Goal: Information Seeking & Learning: Find specific fact

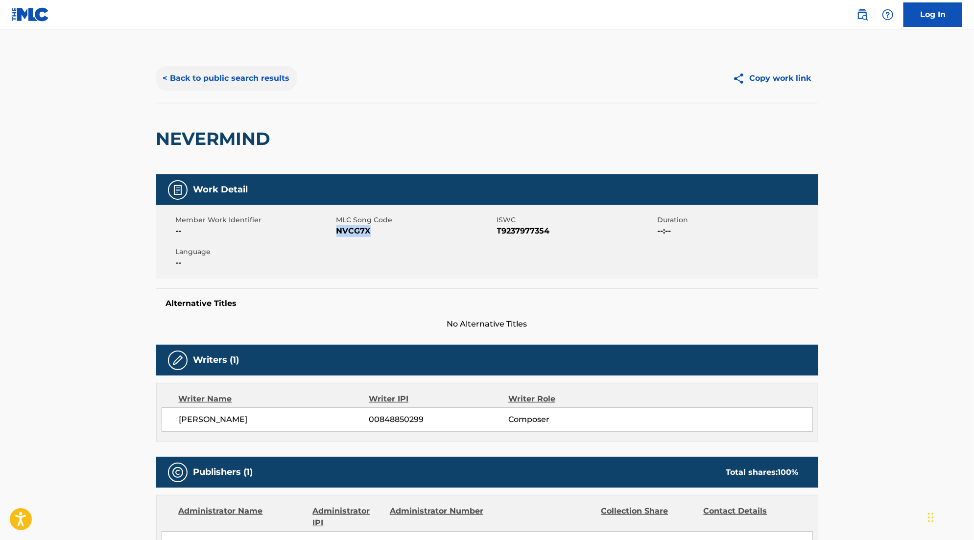
click at [256, 82] on button "< Back to public search results" at bounding box center [226, 78] width 141 height 24
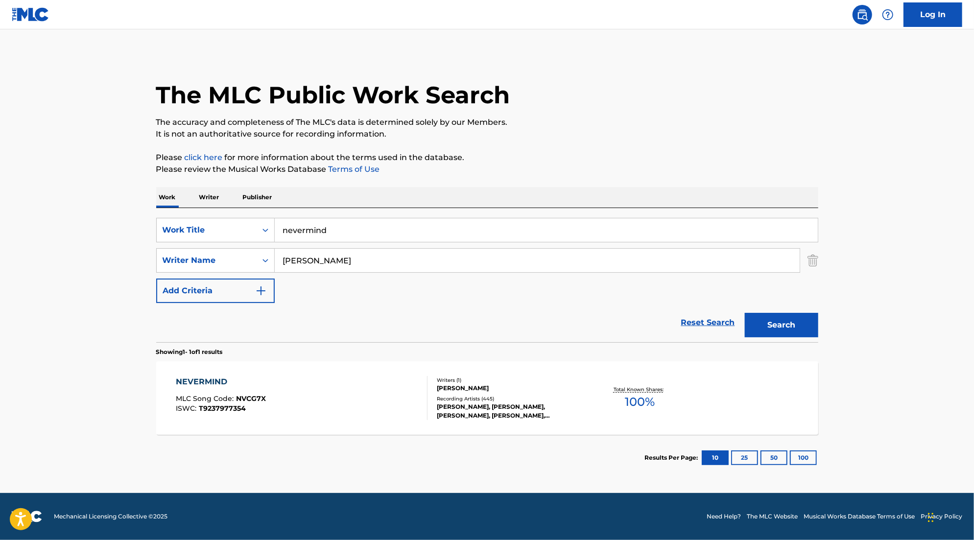
drag, startPoint x: 382, startPoint y: 231, endPoint x: -2, endPoint y: 206, distance: 385.7
click at [0, 206] on html "Accessibility Screen-Reader Guide, Feedback, and Issue Reporting | New window 0…" at bounding box center [487, 270] width 974 height 540
type input "this must be the place"
drag, startPoint x: 358, startPoint y: 268, endPoint x: 78, endPoint y: 254, distance: 280.9
click at [78, 254] on main "The MLC Public Work Search The accuracy and completeness of The MLC's data is d…" at bounding box center [487, 261] width 974 height 464
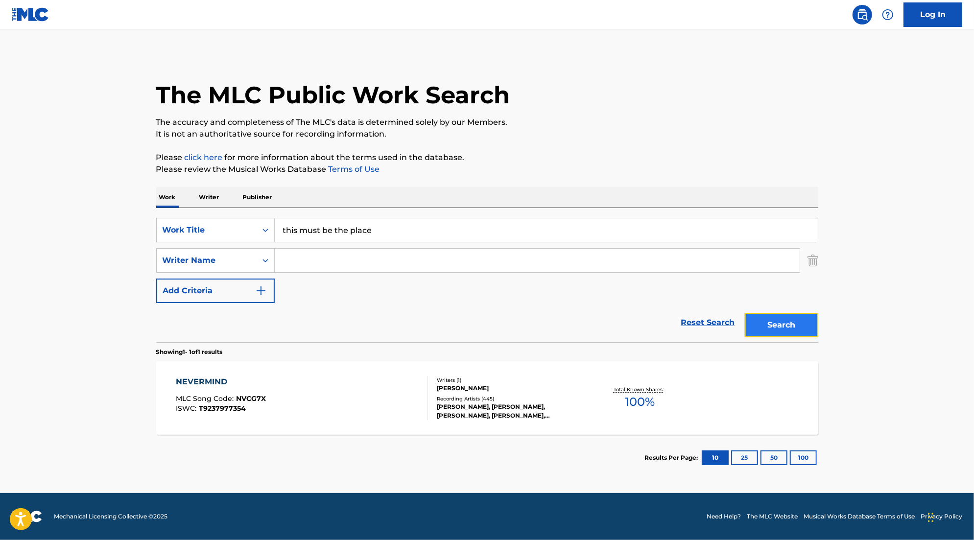
click at [804, 321] on button "Search" at bounding box center [781, 325] width 73 height 24
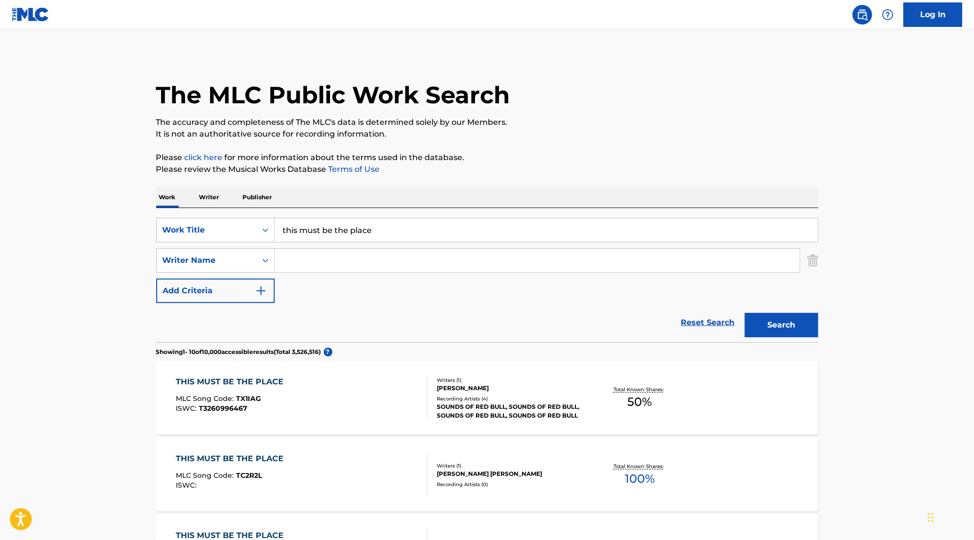
click at [396, 263] on input "Search Form" at bounding box center [537, 261] width 525 height 24
type input "sure sure"
click at [745, 313] on button "Search" at bounding box center [781, 325] width 73 height 24
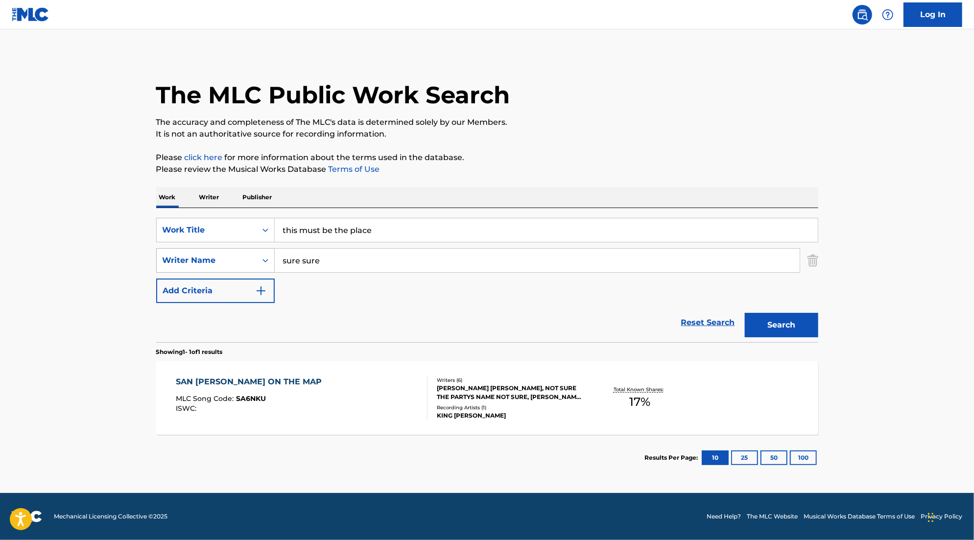
drag, startPoint x: 343, startPoint y: 262, endPoint x: 159, endPoint y: 262, distance: 184.1
click at [159, 262] on div "SearchWithCriteria716a9c00-c419-44fb-93f6-f86f00e0a380 Writer Name sure sure" at bounding box center [487, 260] width 662 height 24
type input "[PERSON_NAME]"
click at [745, 313] on button "Search" at bounding box center [781, 325] width 73 height 24
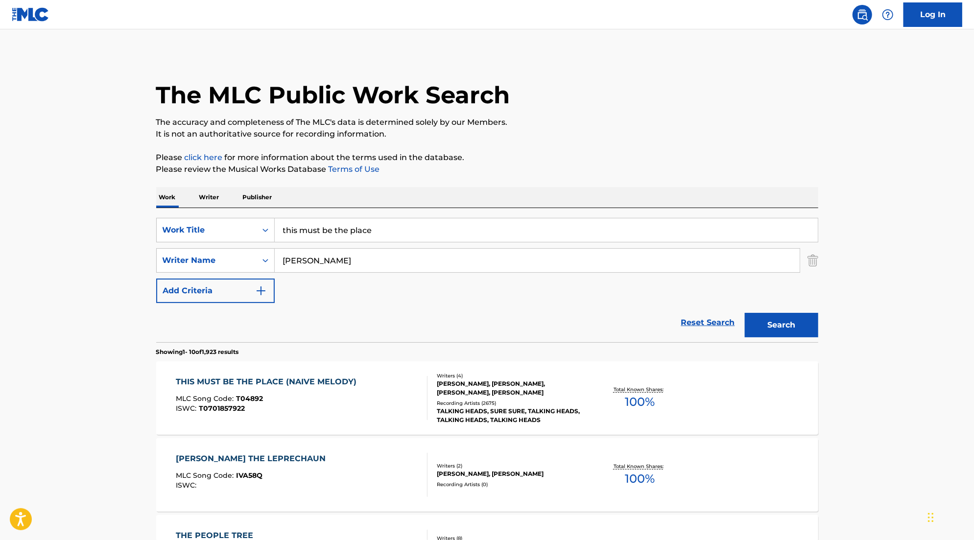
click at [574, 404] on div "Recording Artists ( 2675 )" at bounding box center [511, 403] width 148 height 7
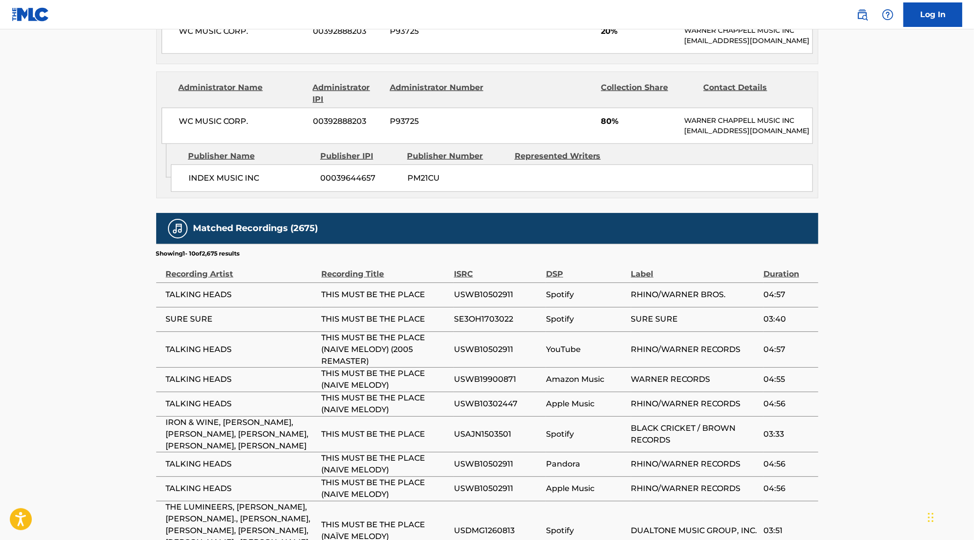
scroll to position [831, 0]
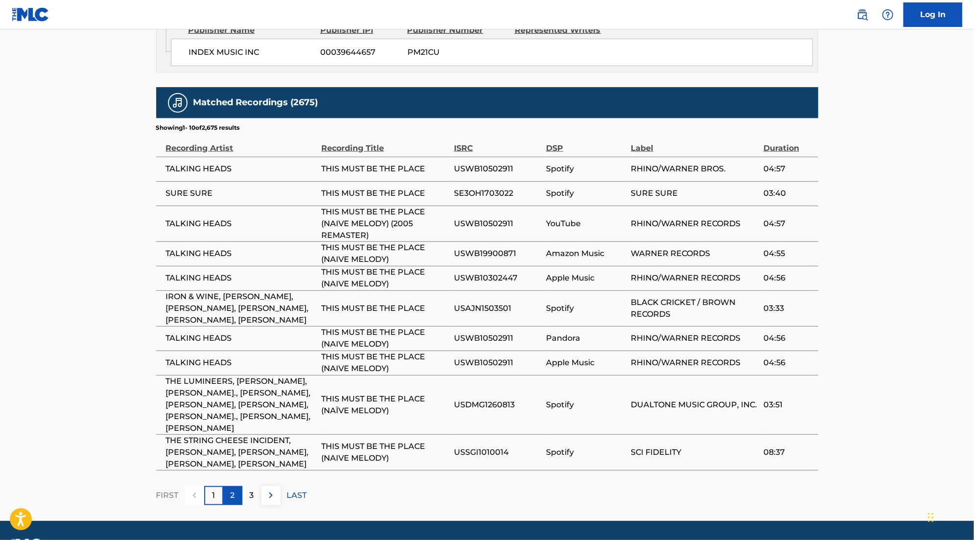
click at [236, 486] on div "2" at bounding box center [232, 495] width 19 height 19
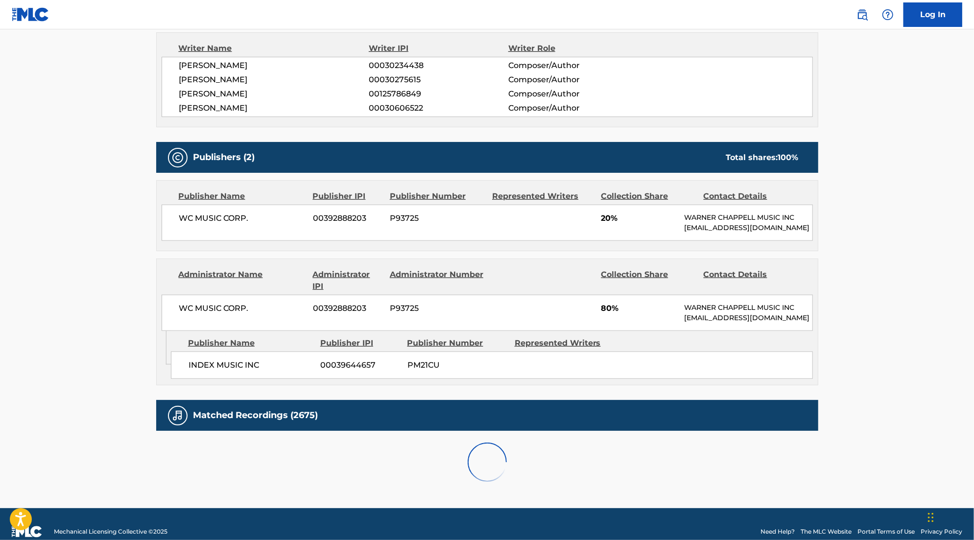
scroll to position [808, 0]
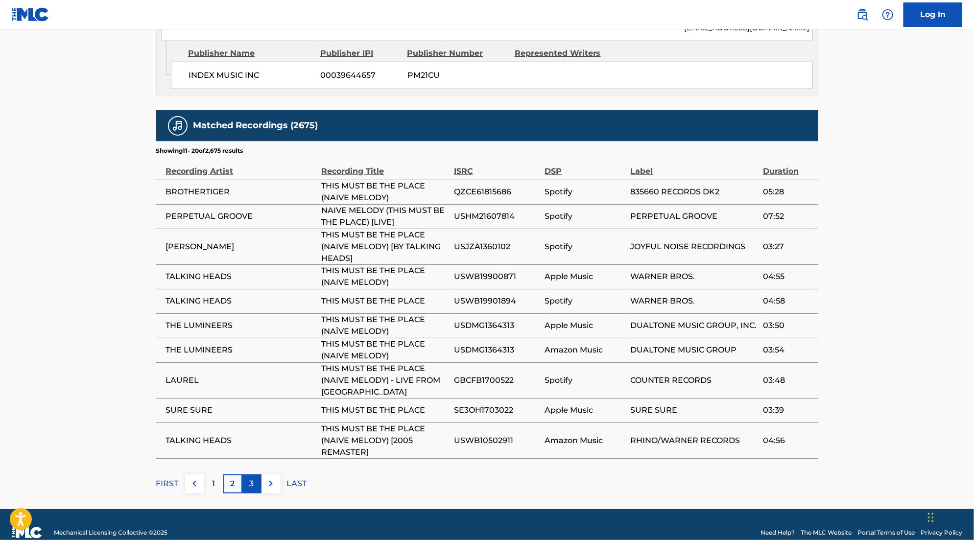
click at [250, 478] on p "3" at bounding box center [252, 484] width 4 height 12
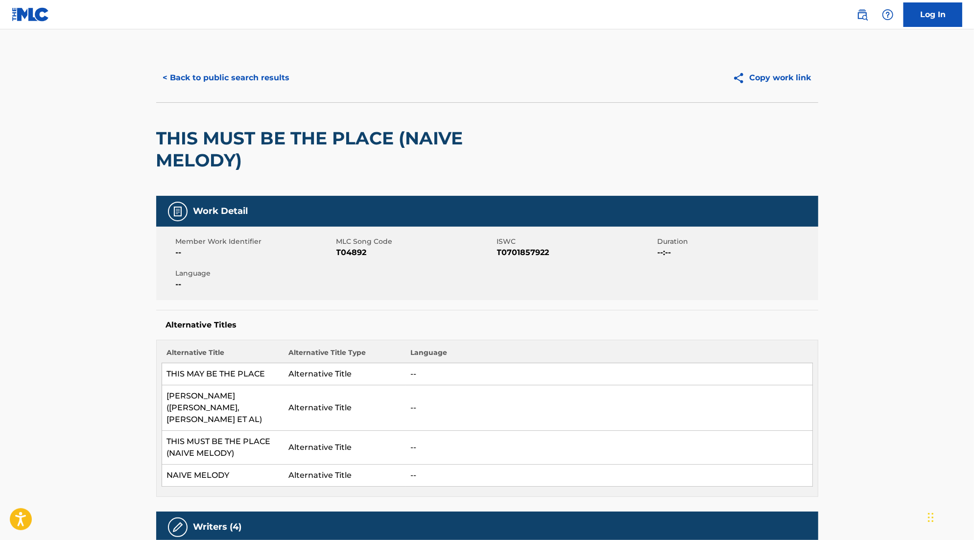
scroll to position [0, 0]
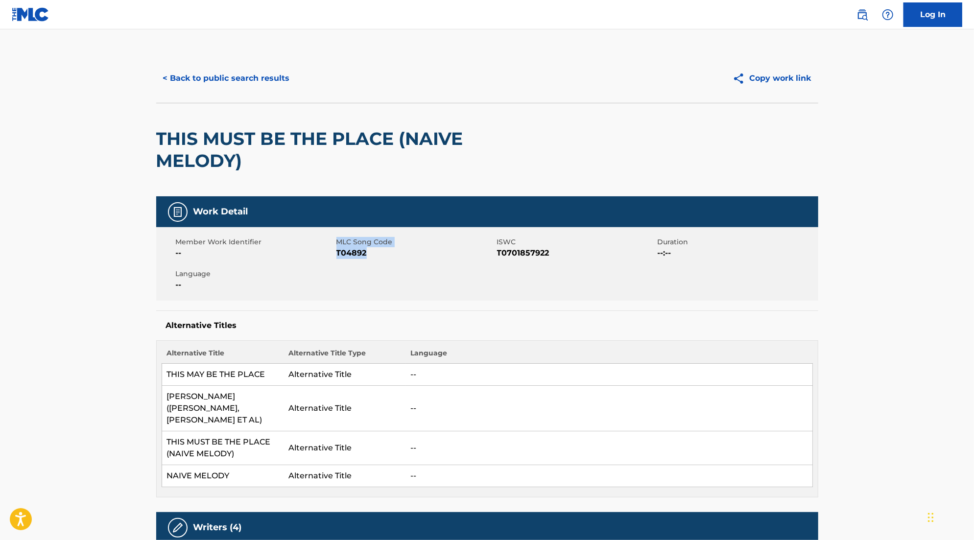
drag, startPoint x: 335, startPoint y: 249, endPoint x: 367, endPoint y: 252, distance: 31.4
click at [368, 252] on div "Member Work Identifier -- MLC Song Code T04892 ISWC T0701857922 Duration --:-- …" at bounding box center [487, 263] width 662 height 73
click at [367, 252] on span "T04892" at bounding box center [415, 253] width 158 height 12
drag, startPoint x: 338, startPoint y: 253, endPoint x: 381, endPoint y: 254, distance: 43.1
click at [381, 254] on span "T04892" at bounding box center [415, 253] width 158 height 12
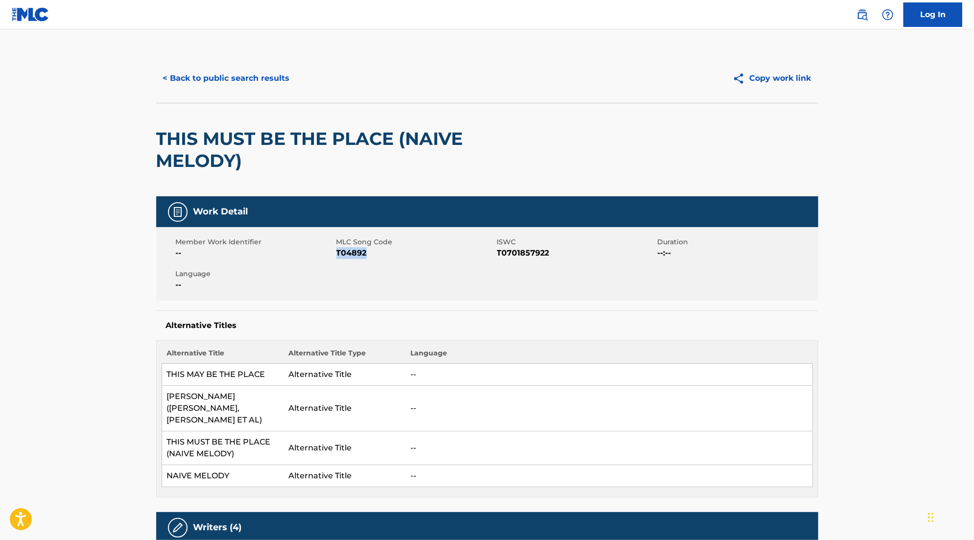
copy span "T04892"
click at [231, 64] on div "< Back to public search results Copy work link" at bounding box center [487, 78] width 662 height 49
click at [233, 69] on button "< Back to public search results" at bounding box center [226, 78] width 141 height 24
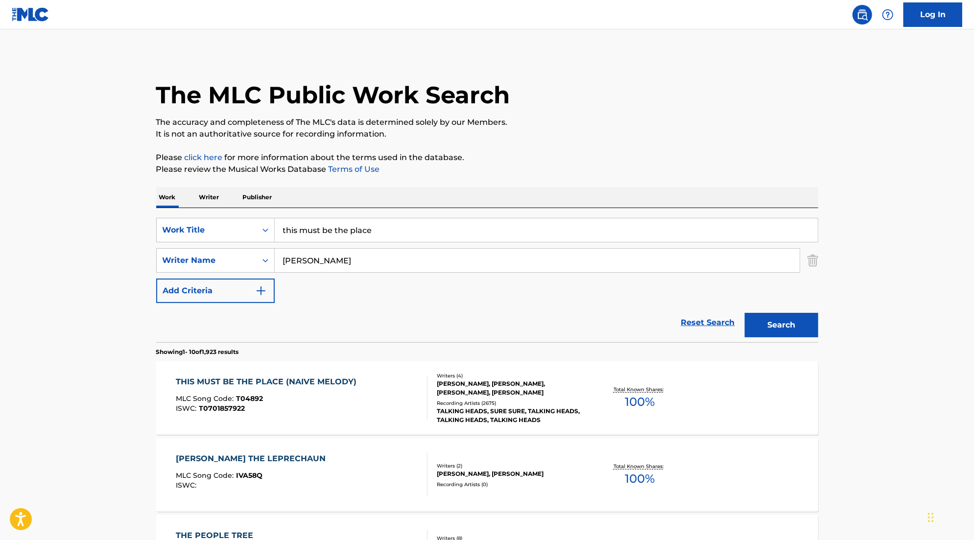
drag, startPoint x: 409, startPoint y: 227, endPoint x: 220, endPoint y: 216, distance: 188.8
click at [244, 216] on div "SearchWithCriteriae8a906aa-6557-4108-96f5-a84d3cf3f3a0 Work Title this must be …" at bounding box center [487, 275] width 662 height 134
type input "lisztomania"
drag, startPoint x: 330, startPoint y: 268, endPoint x: 223, endPoint y: 256, distance: 107.0
click at [223, 256] on div "SearchWithCriteria716a9c00-c419-44fb-93f6-f86f00e0a380 Writer Name [PERSON_NAME]" at bounding box center [487, 260] width 662 height 24
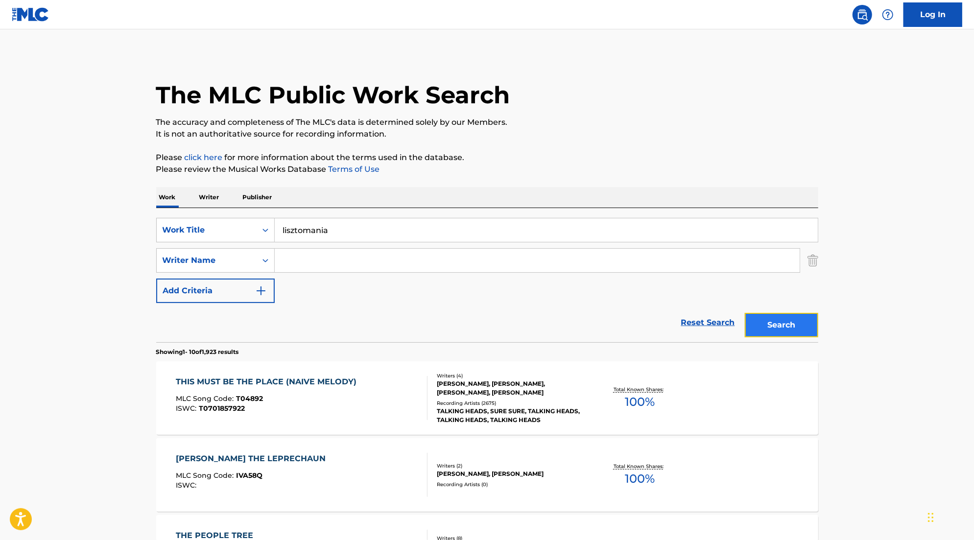
click at [794, 316] on button "Search" at bounding box center [781, 325] width 73 height 24
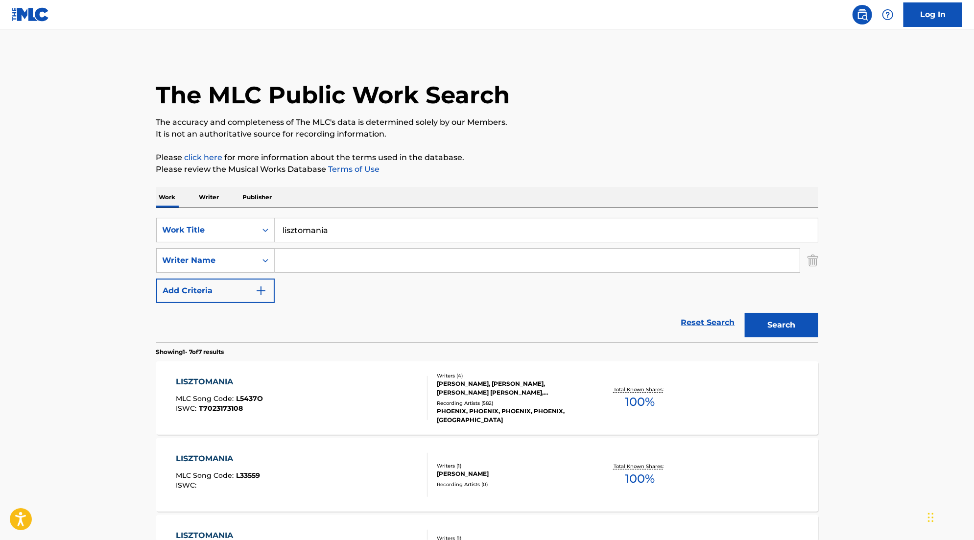
click at [582, 393] on div "[PERSON_NAME], [PERSON_NAME], [PERSON_NAME] [PERSON_NAME], [PERSON_NAME]" at bounding box center [511, 389] width 148 height 18
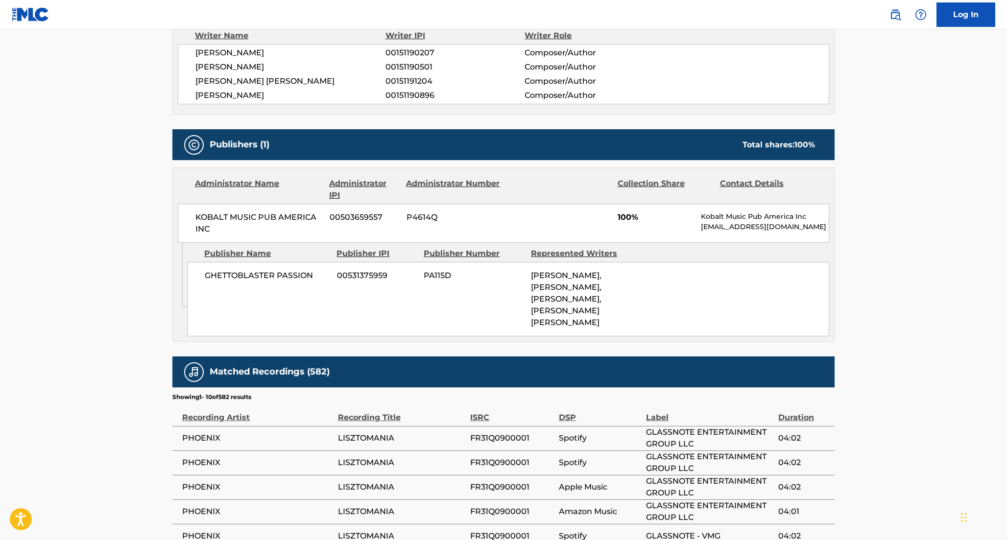
scroll to position [116, 0]
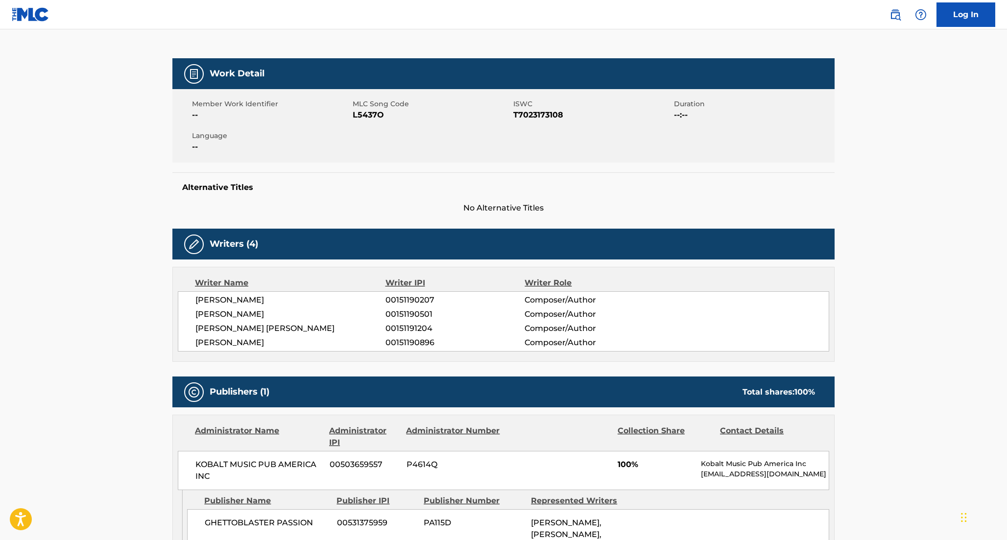
drag, startPoint x: 355, startPoint y: 118, endPoint x: 386, endPoint y: 118, distance: 31.8
click at [386, 118] on span "L5437O" at bounding box center [432, 115] width 158 height 12
drag, startPoint x: 354, startPoint y: 115, endPoint x: 385, endPoint y: 115, distance: 31.3
click at [385, 115] on span "L5437O" at bounding box center [432, 115] width 158 height 12
copy span "L5437O"
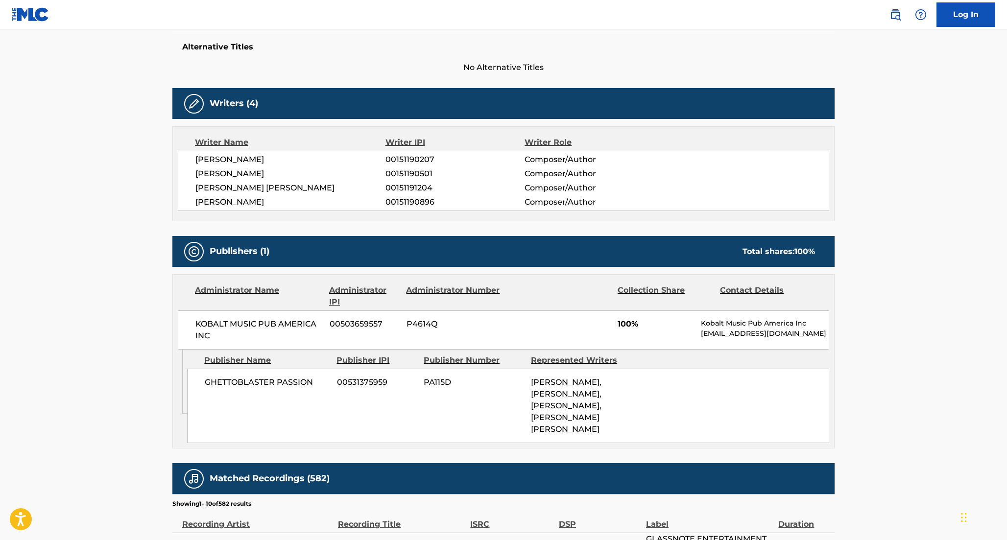
scroll to position [0, 0]
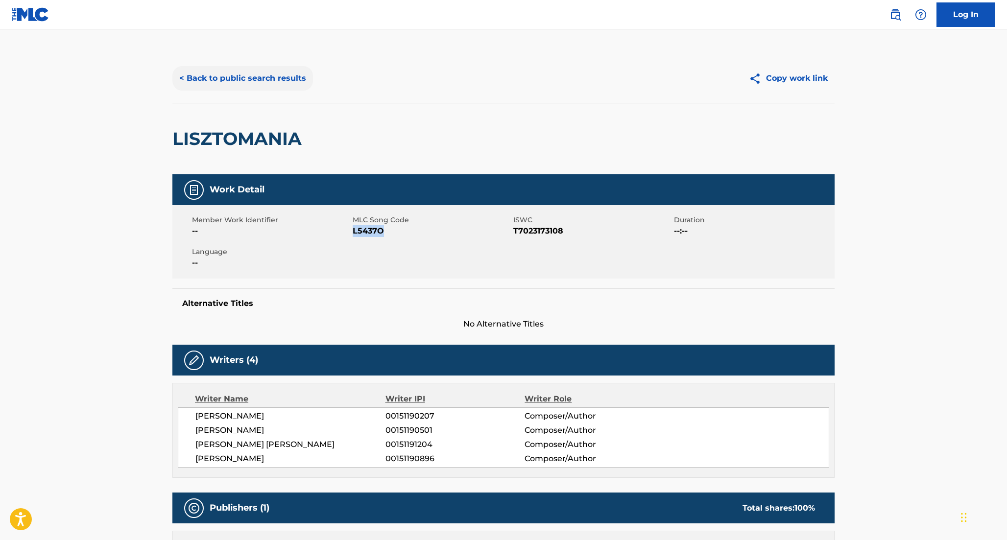
click at [251, 82] on button "< Back to public search results" at bounding box center [242, 78] width 141 height 24
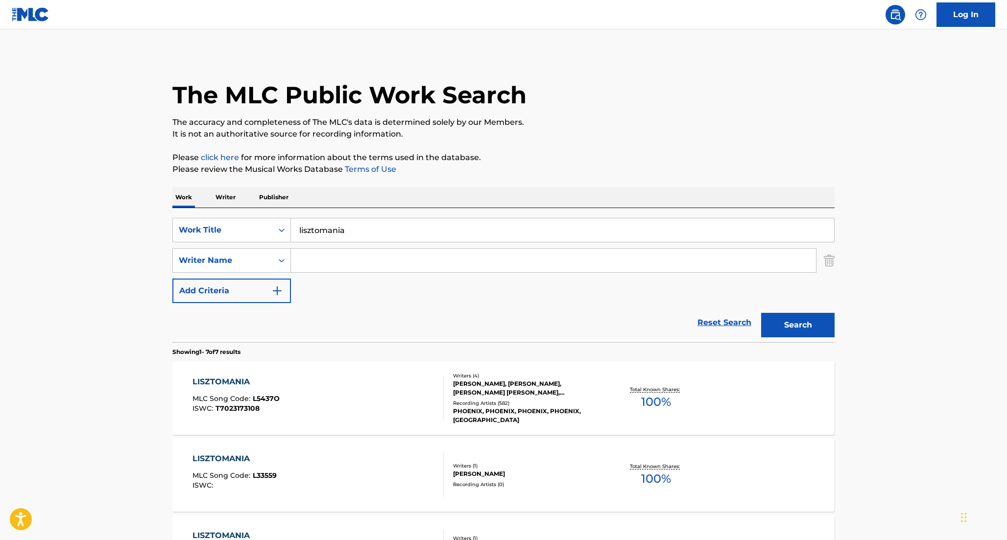
drag, startPoint x: 384, startPoint y: 227, endPoint x: 203, endPoint y: 214, distance: 181.7
click at [203, 214] on div "SearchWithCriteriae8a906aa-6557-4108-96f5-a84d3cf3f3a0 Work Title lisztomania S…" at bounding box center [503, 275] width 662 height 134
type input "Up Up & Away"
click at [321, 255] on input "Search Form" at bounding box center [553, 261] width 525 height 24
type input "[PERSON_NAME]"
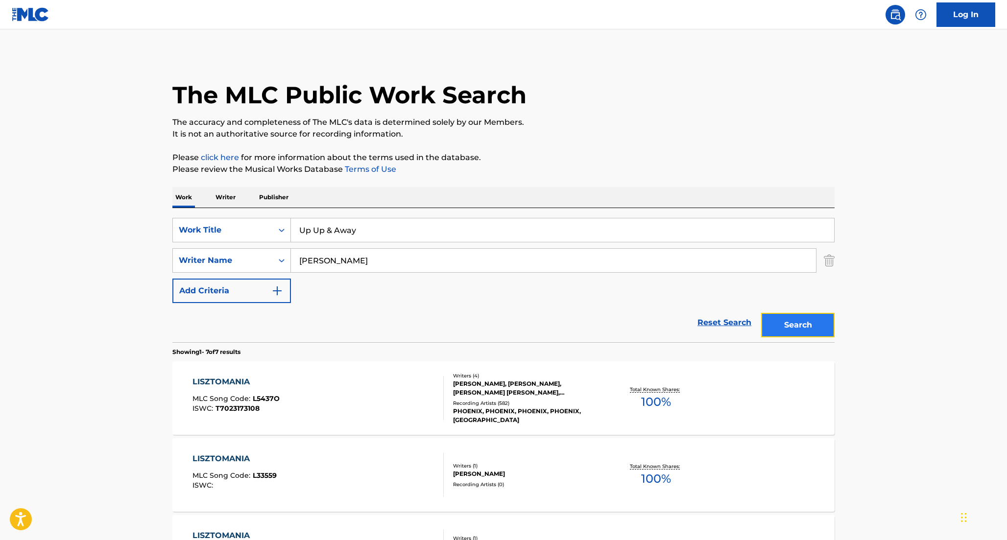
click at [807, 334] on button "Search" at bounding box center [797, 325] width 73 height 24
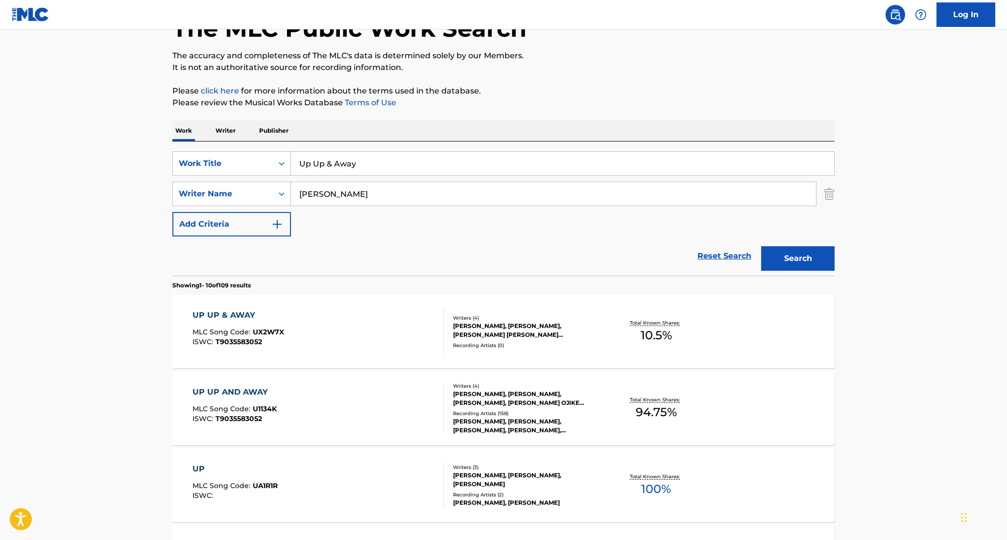
scroll to position [91, 0]
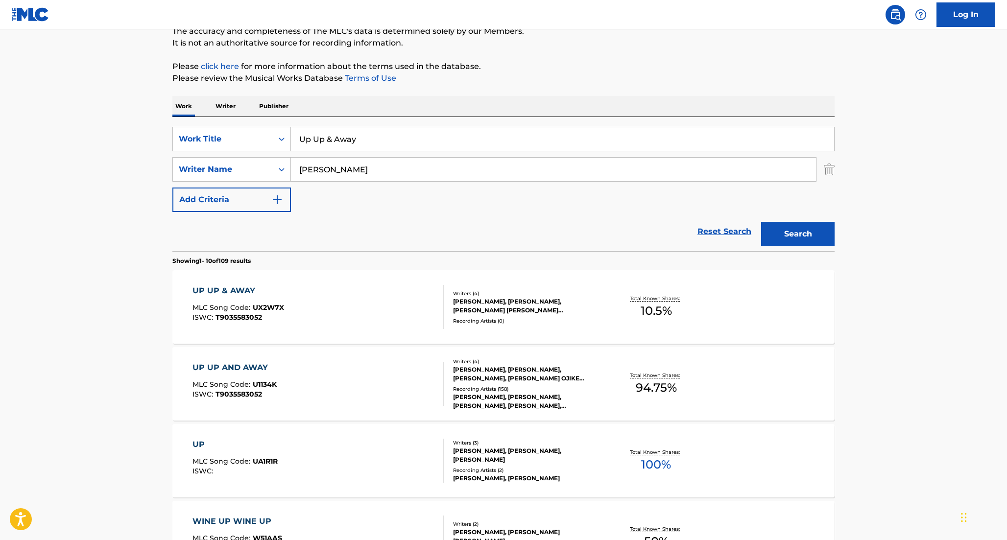
click at [516, 379] on div "[PERSON_NAME], [PERSON_NAME], [PERSON_NAME], [PERSON_NAME] OJIKE [PERSON_NAME]" at bounding box center [527, 374] width 148 height 18
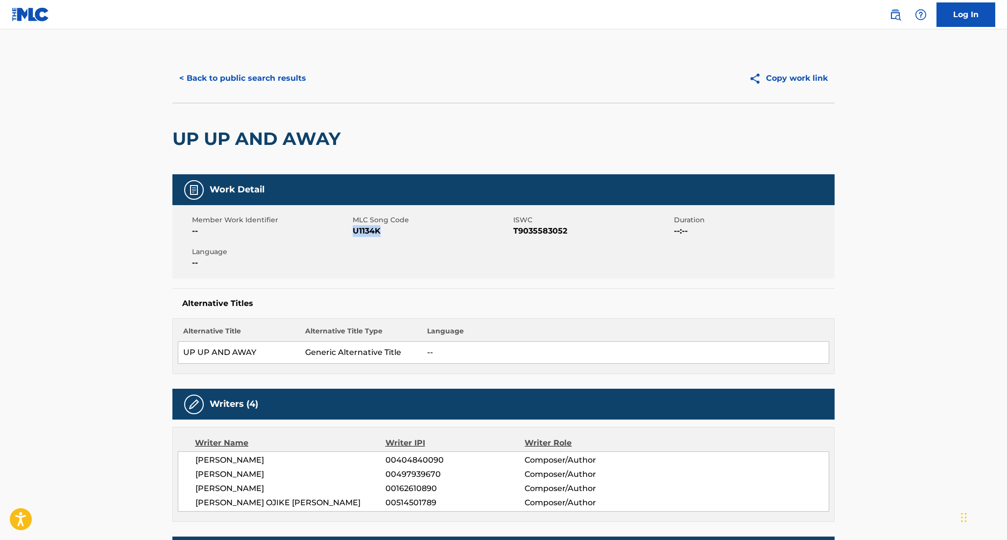
drag, startPoint x: 354, startPoint y: 231, endPoint x: 408, endPoint y: 233, distance: 54.9
click at [410, 231] on span "U1134K" at bounding box center [432, 231] width 158 height 12
copy span "U1134K"
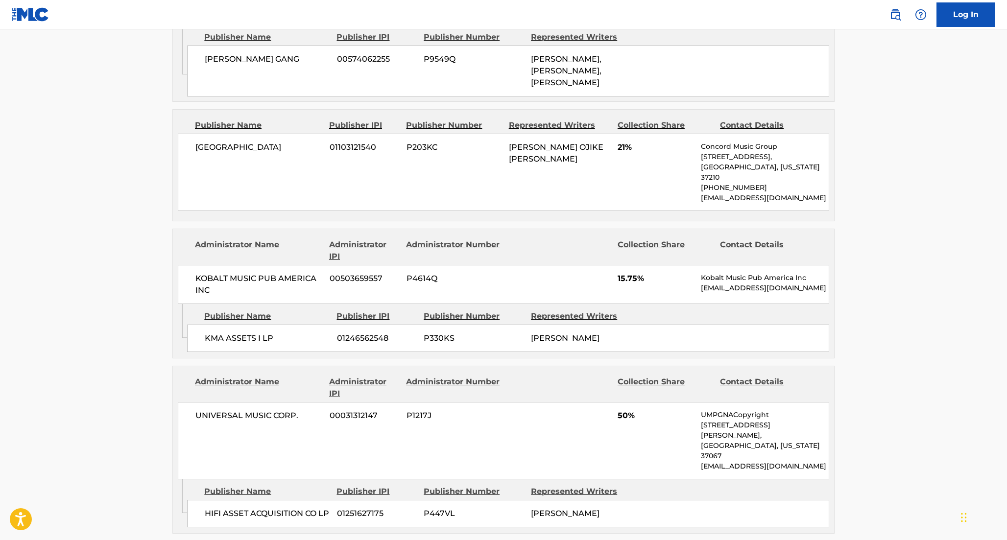
scroll to position [737, 0]
